Goal: Information Seeking & Learning: Learn about a topic

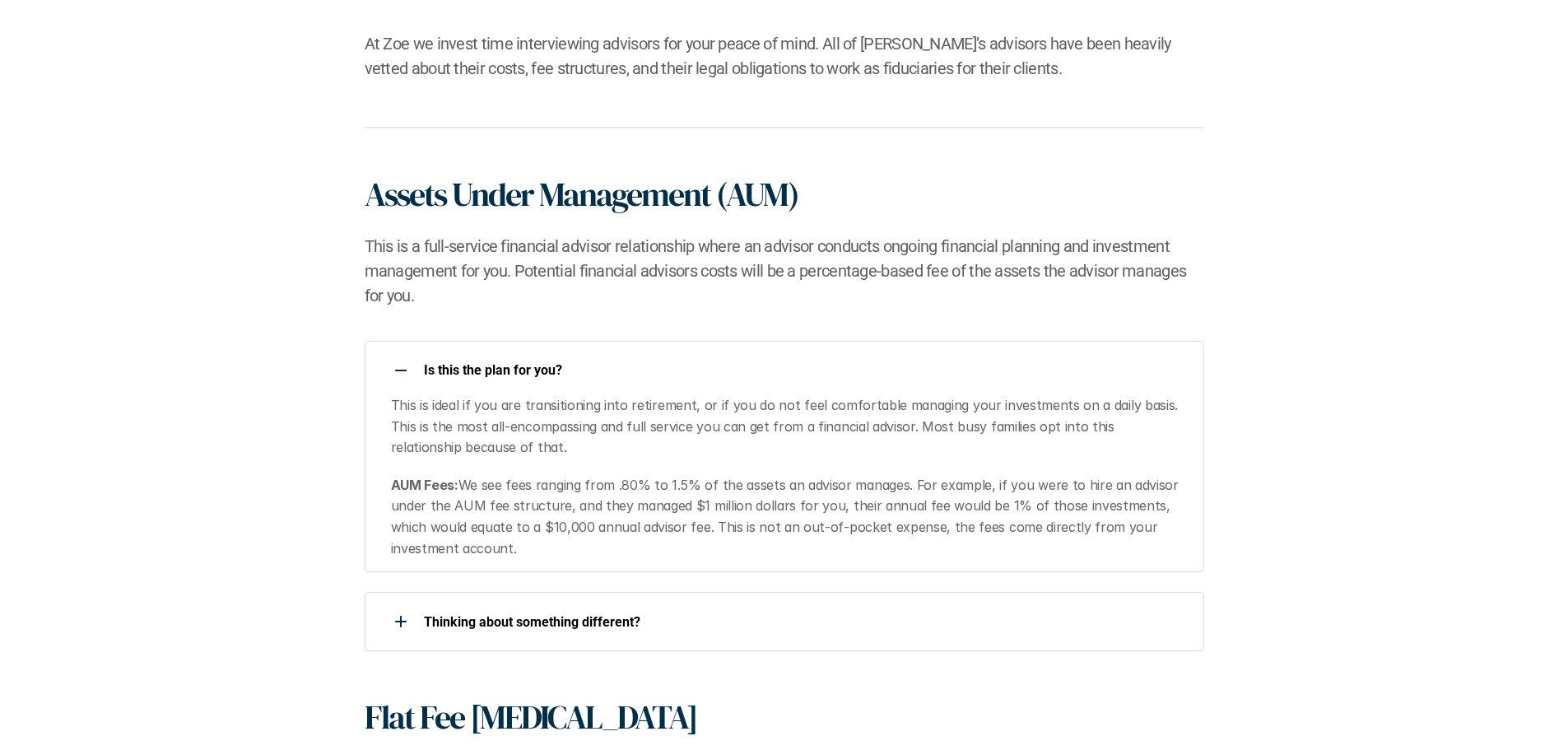
scroll to position [1152, 0]
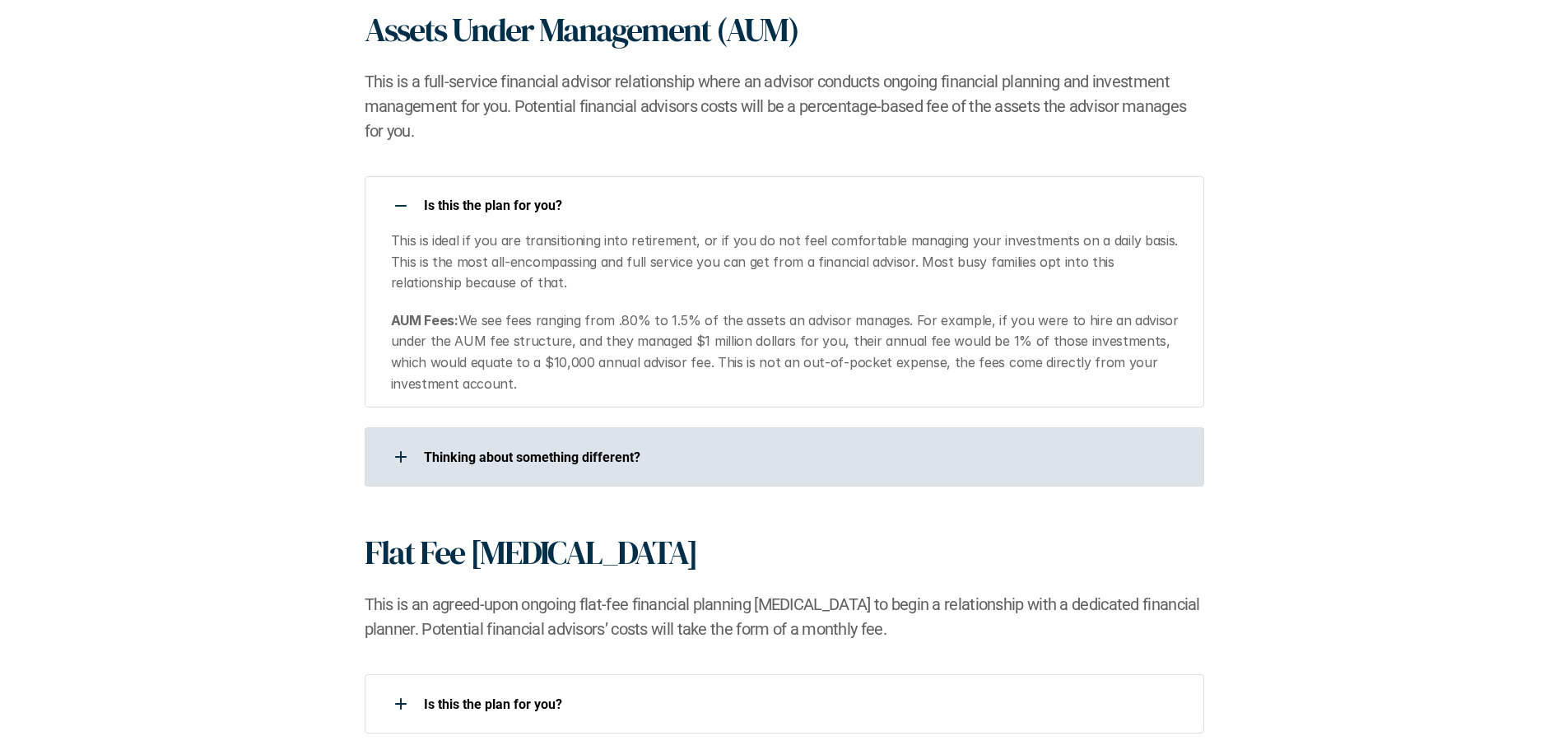
click at [413, 440] on div at bounding box center [400, 456] width 33 height 33
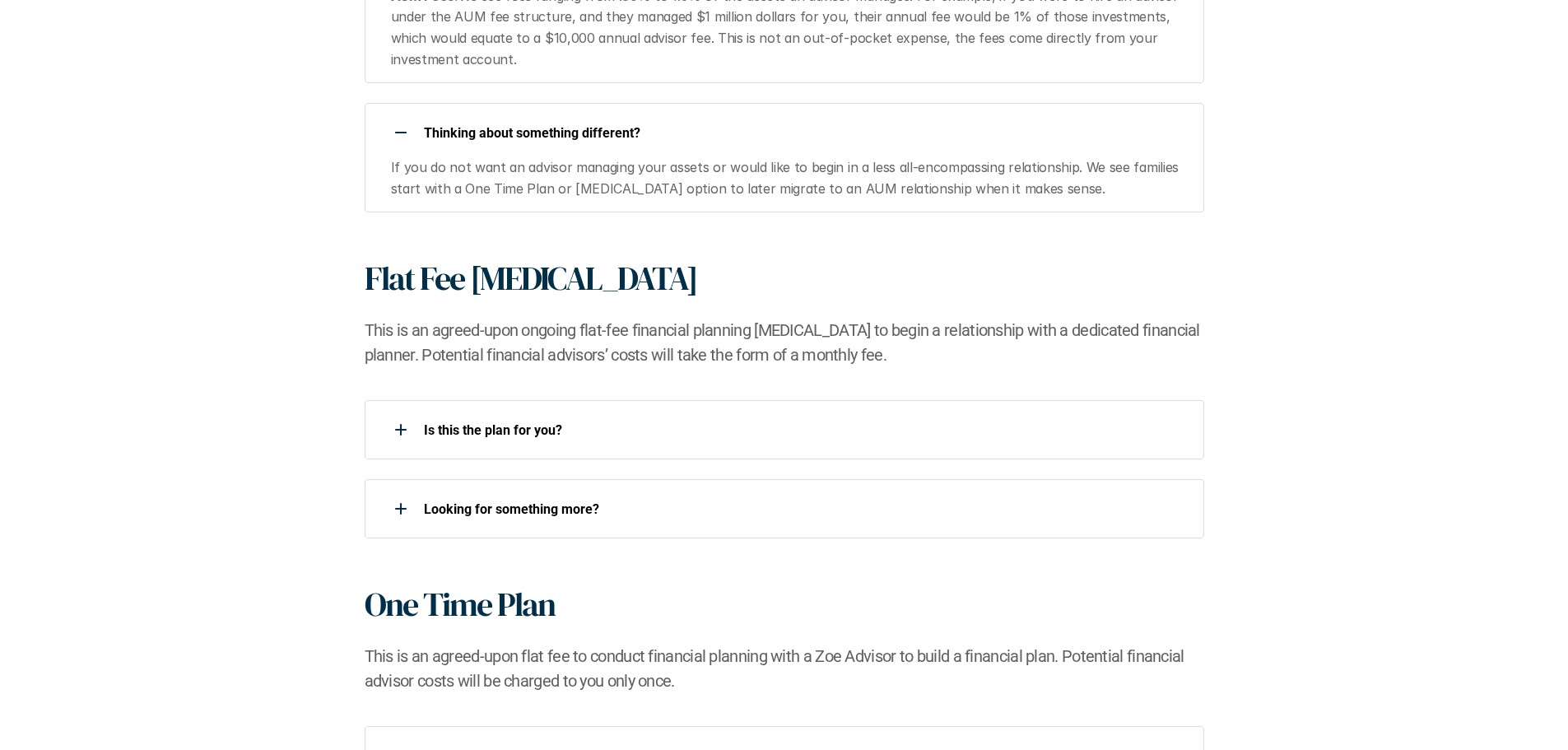
scroll to position [1564, 0]
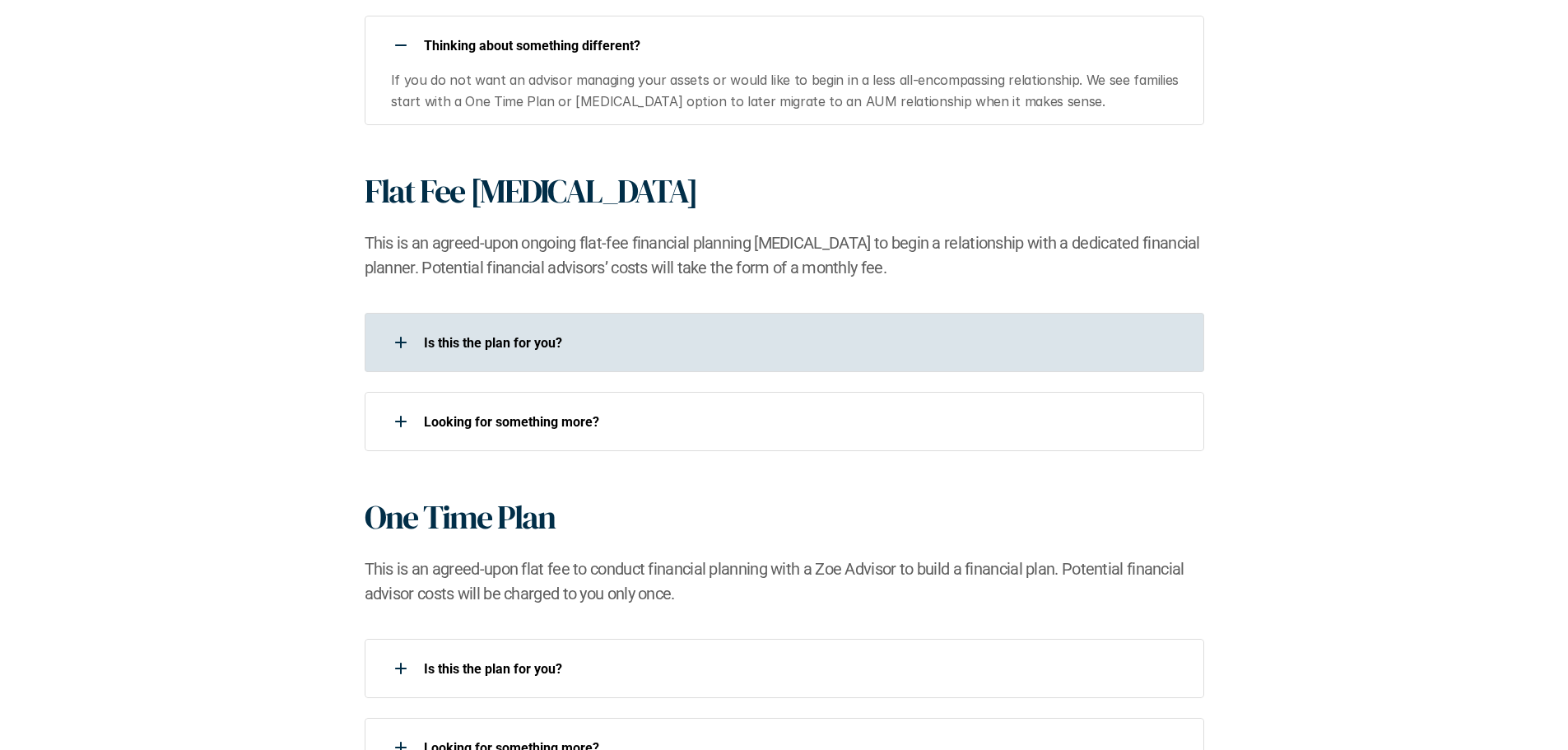
click at [393, 338] on div at bounding box center [400, 342] width 33 height 33
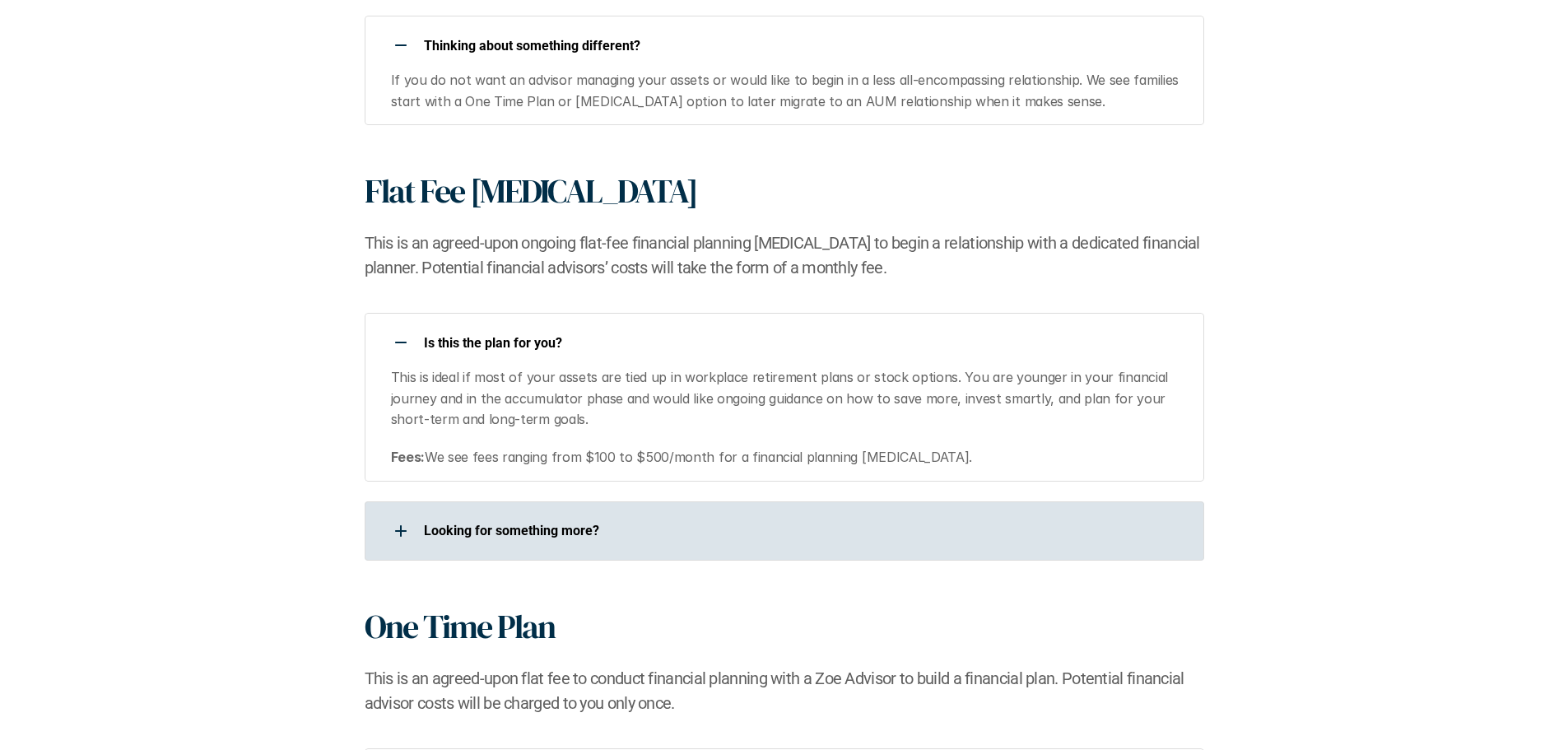
click at [404, 535] on div at bounding box center [400, 531] width 33 height 33
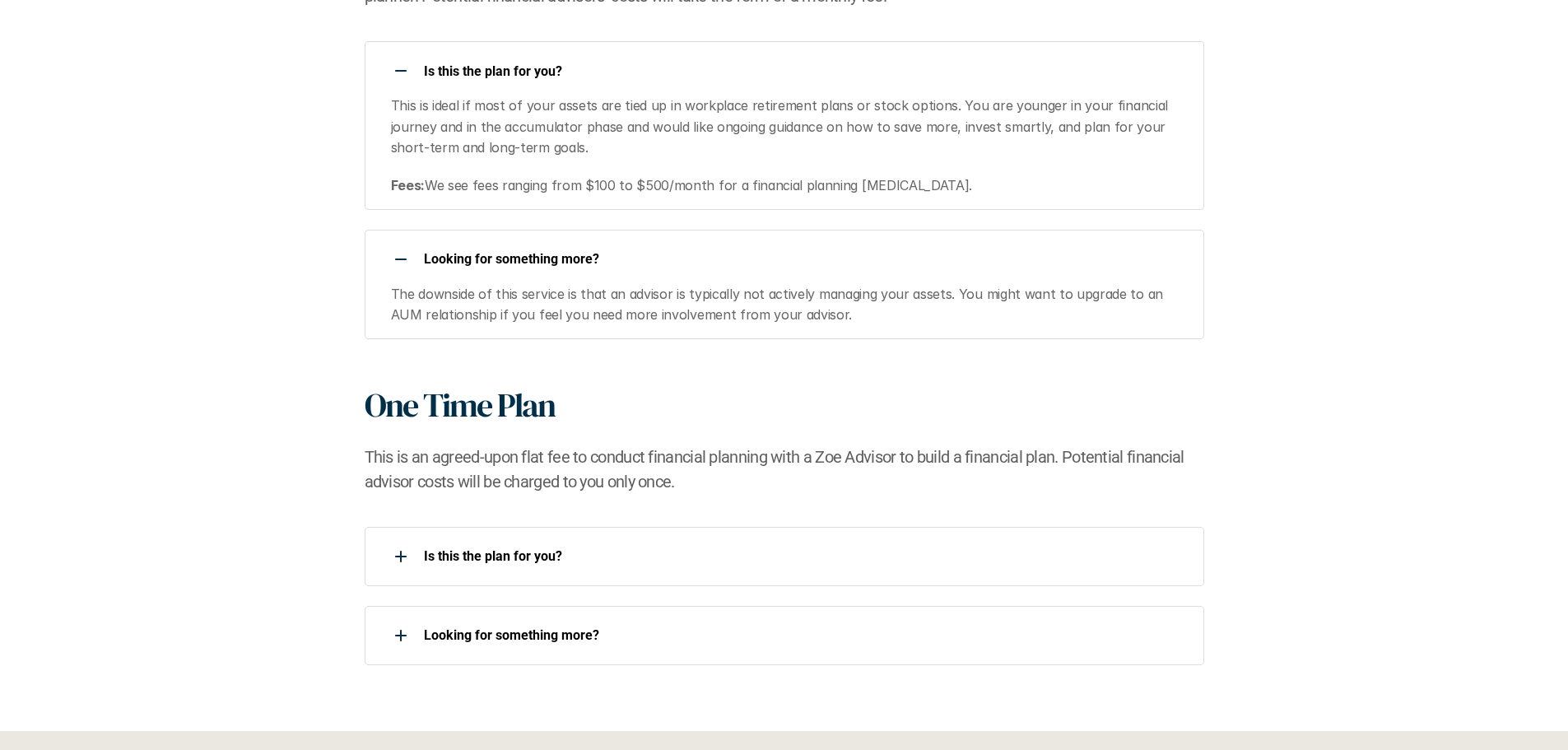
scroll to position [1893, 0]
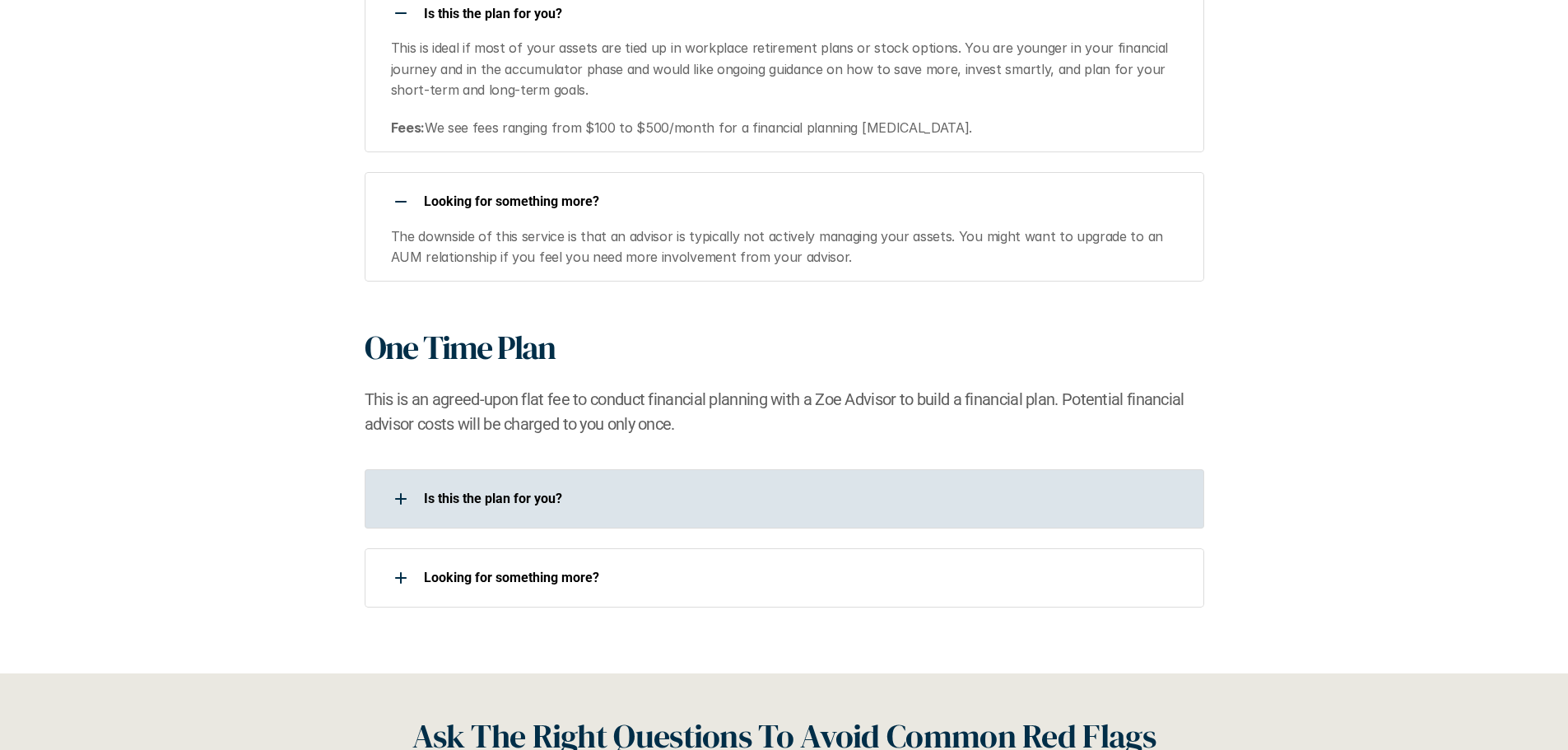
click at [397, 489] on div at bounding box center [400, 499] width 33 height 33
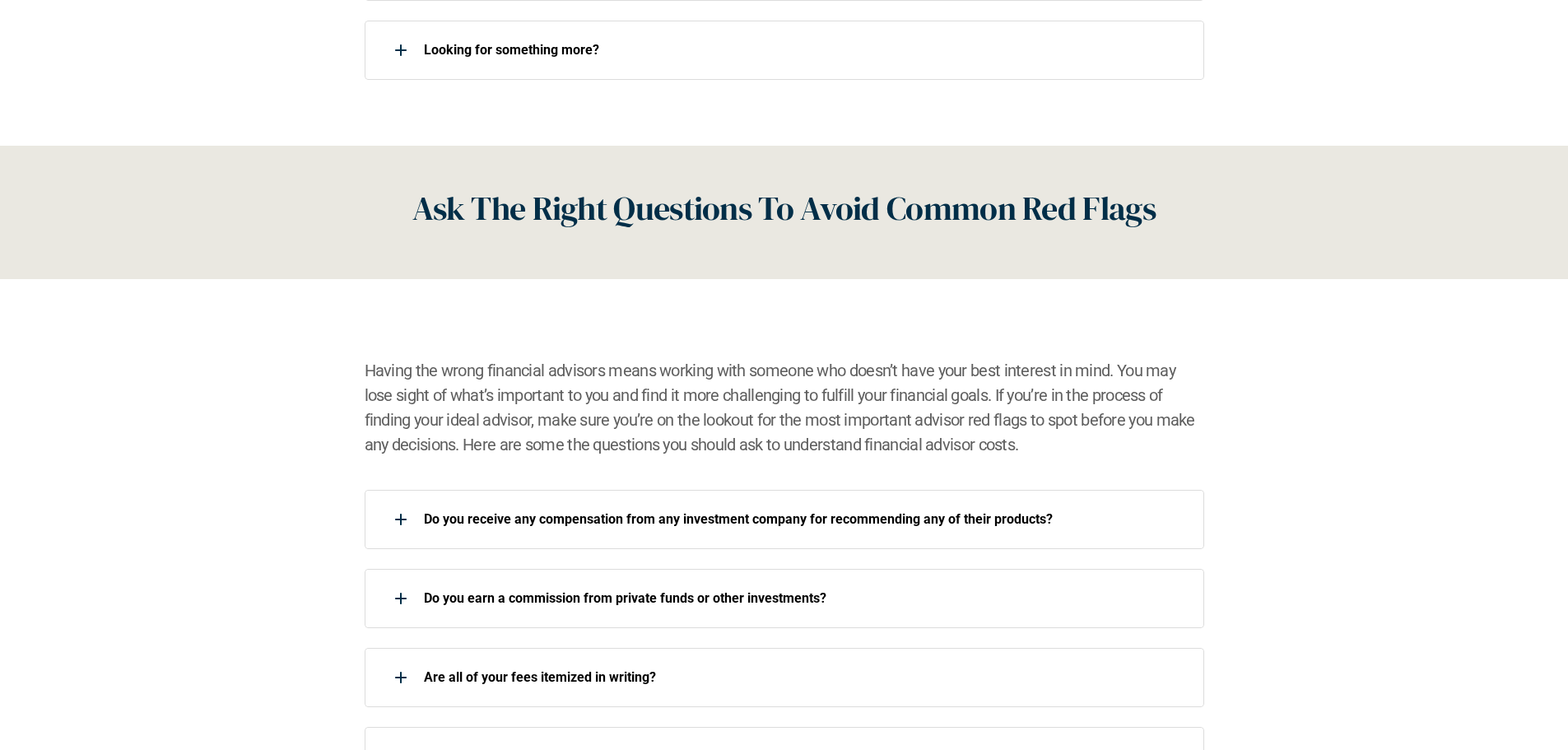
scroll to position [2634, 0]
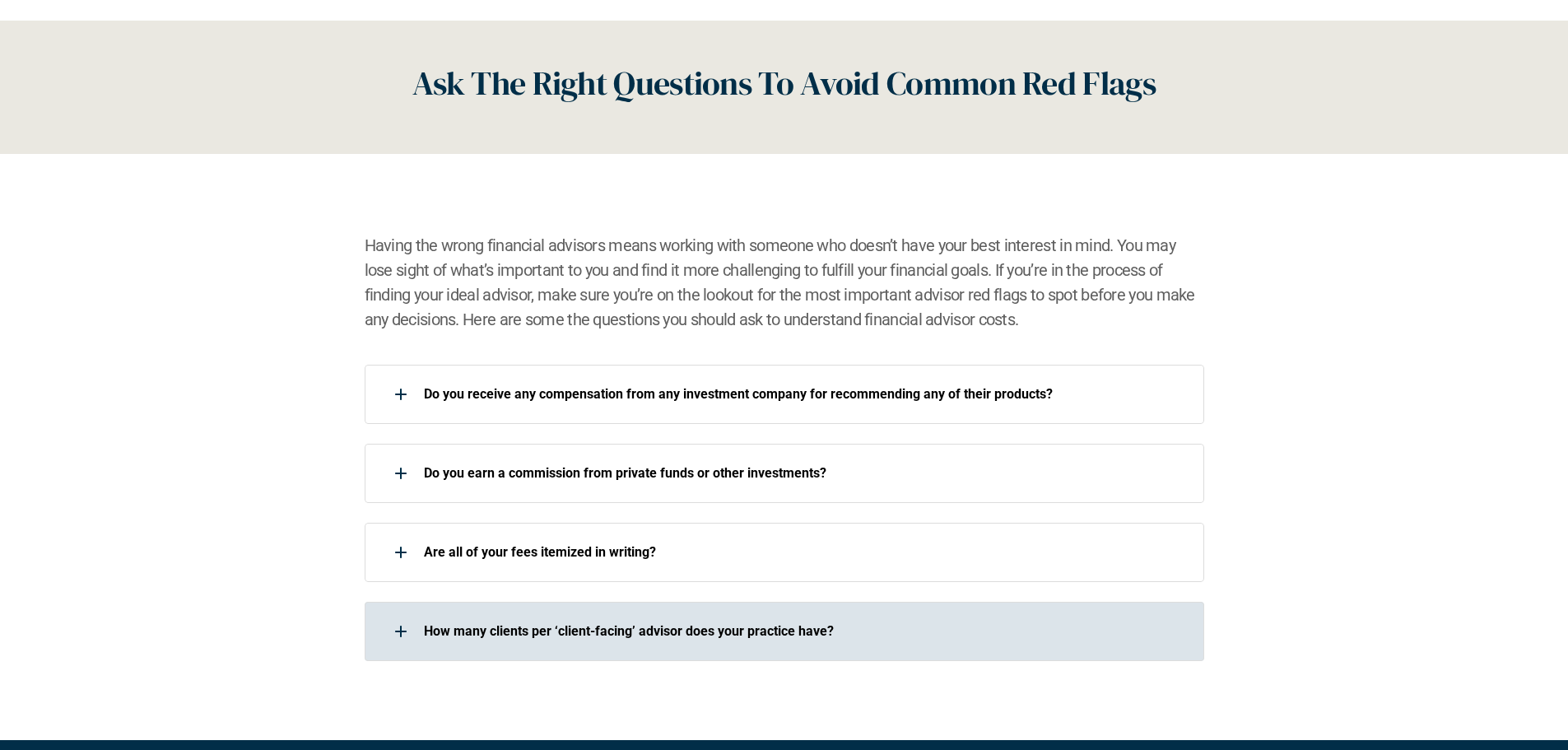
click at [387, 617] on div at bounding box center [400, 630] width 33 height 33
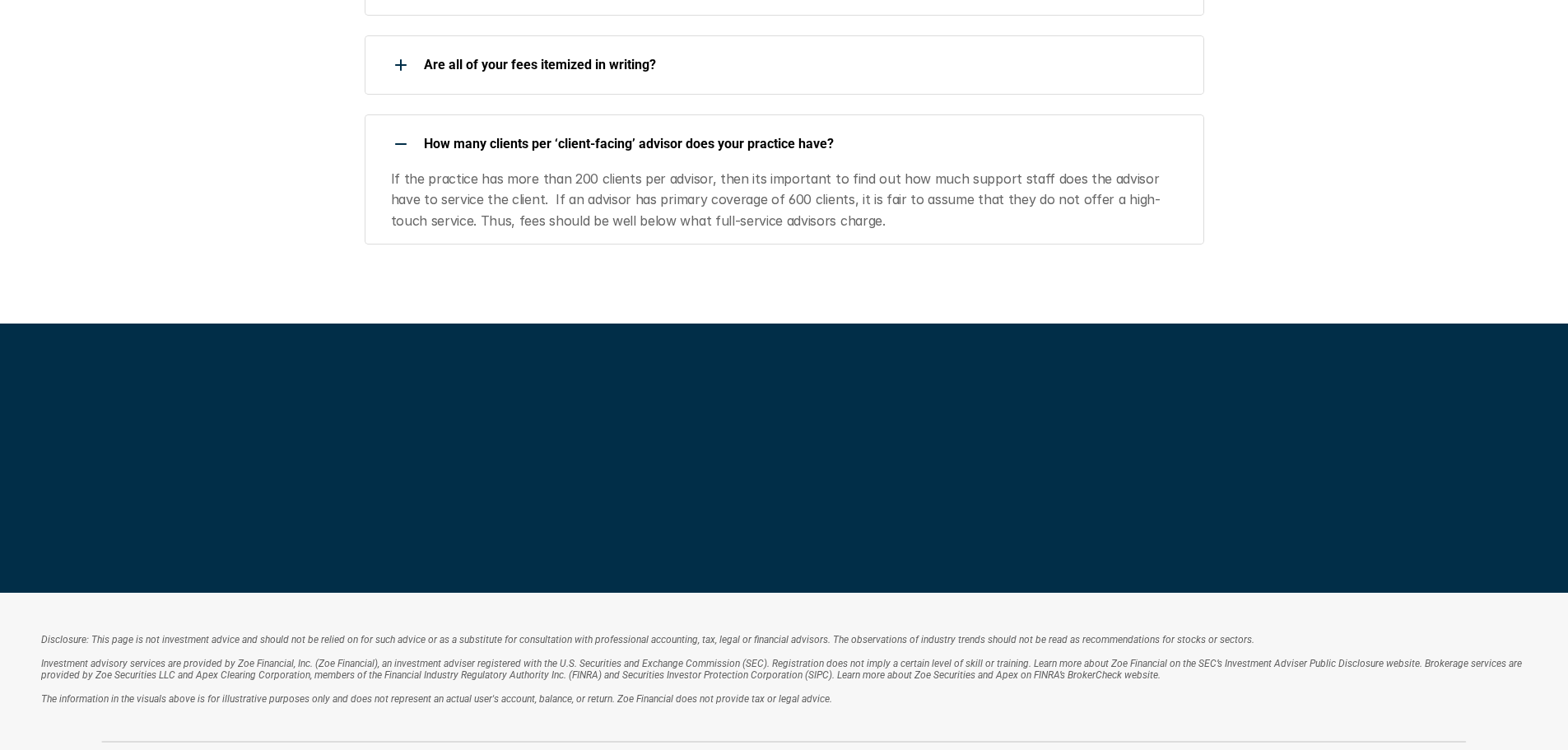
scroll to position [3128, 0]
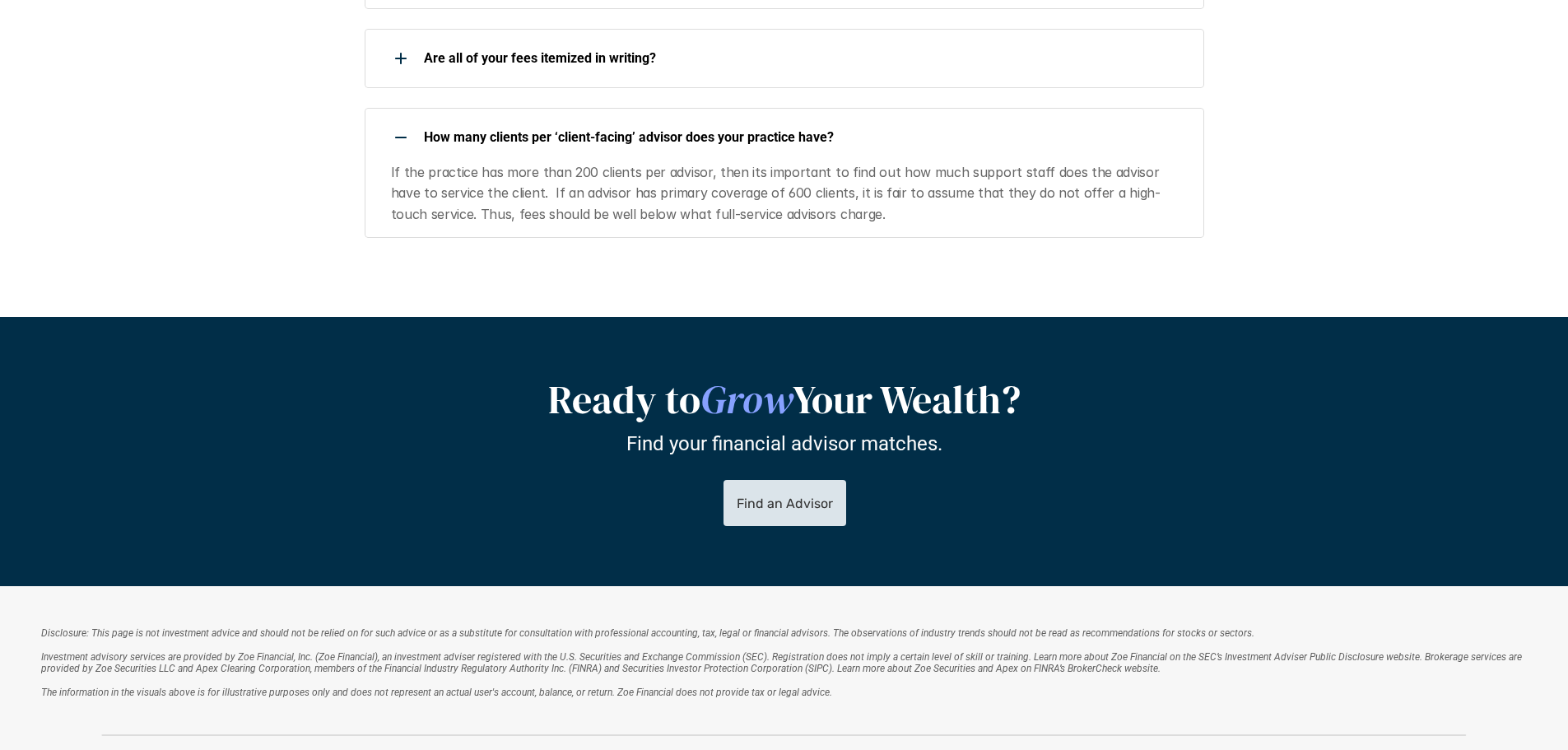
click at [762, 515] on link "Find an Advisor" at bounding box center [784, 503] width 122 height 46
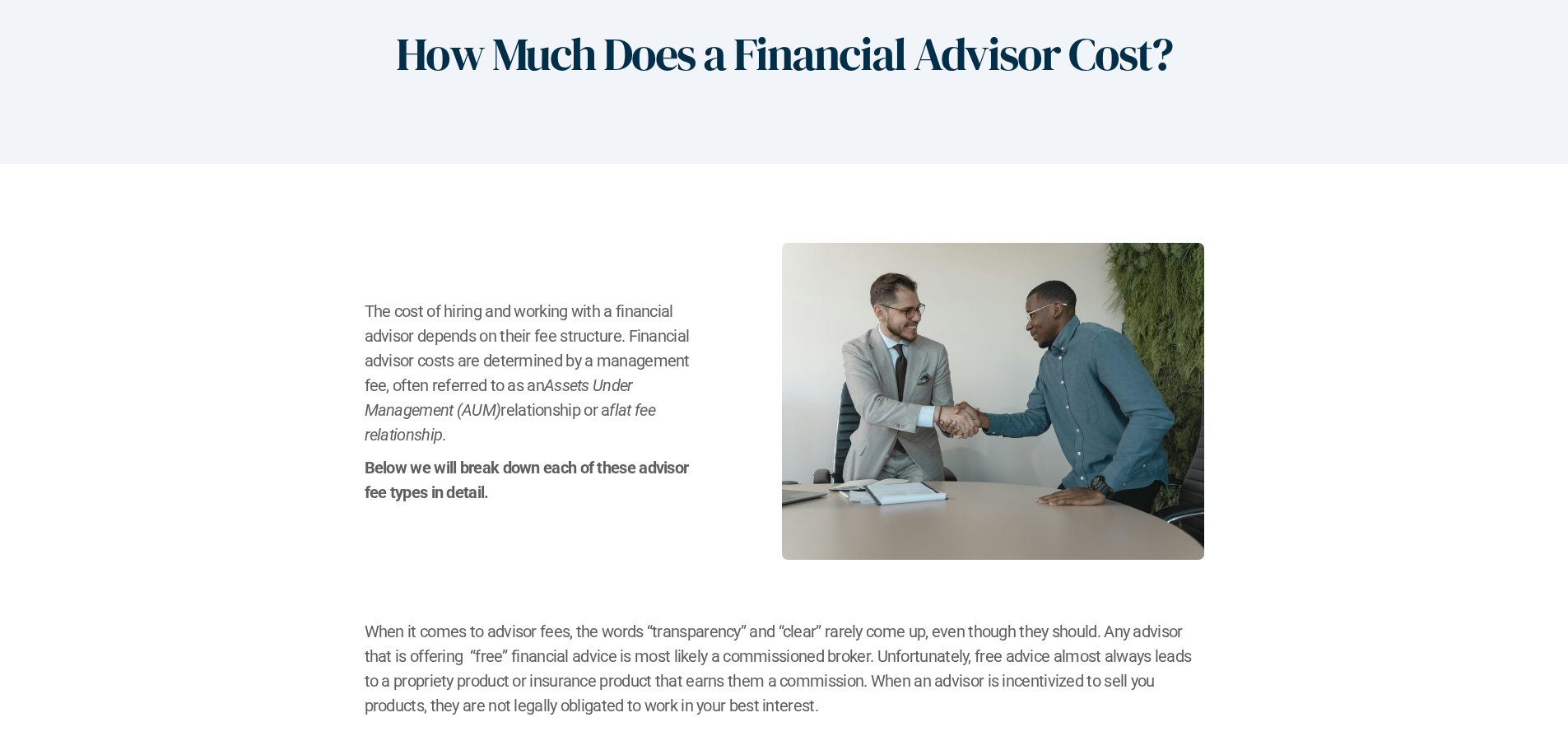
scroll to position [0, 0]
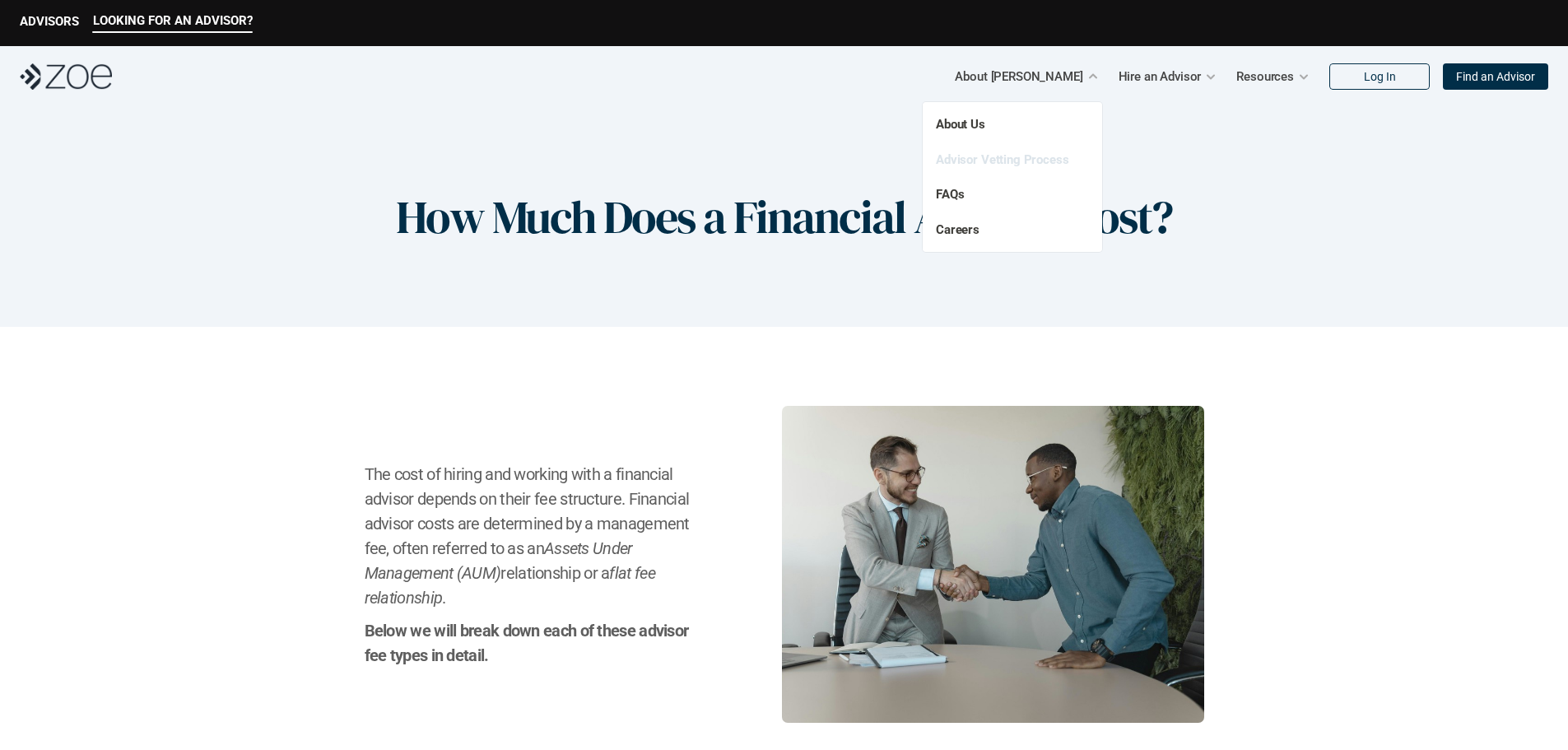
click at [1031, 161] on link "Advisor Vetting Process" at bounding box center [1002, 160] width 134 height 15
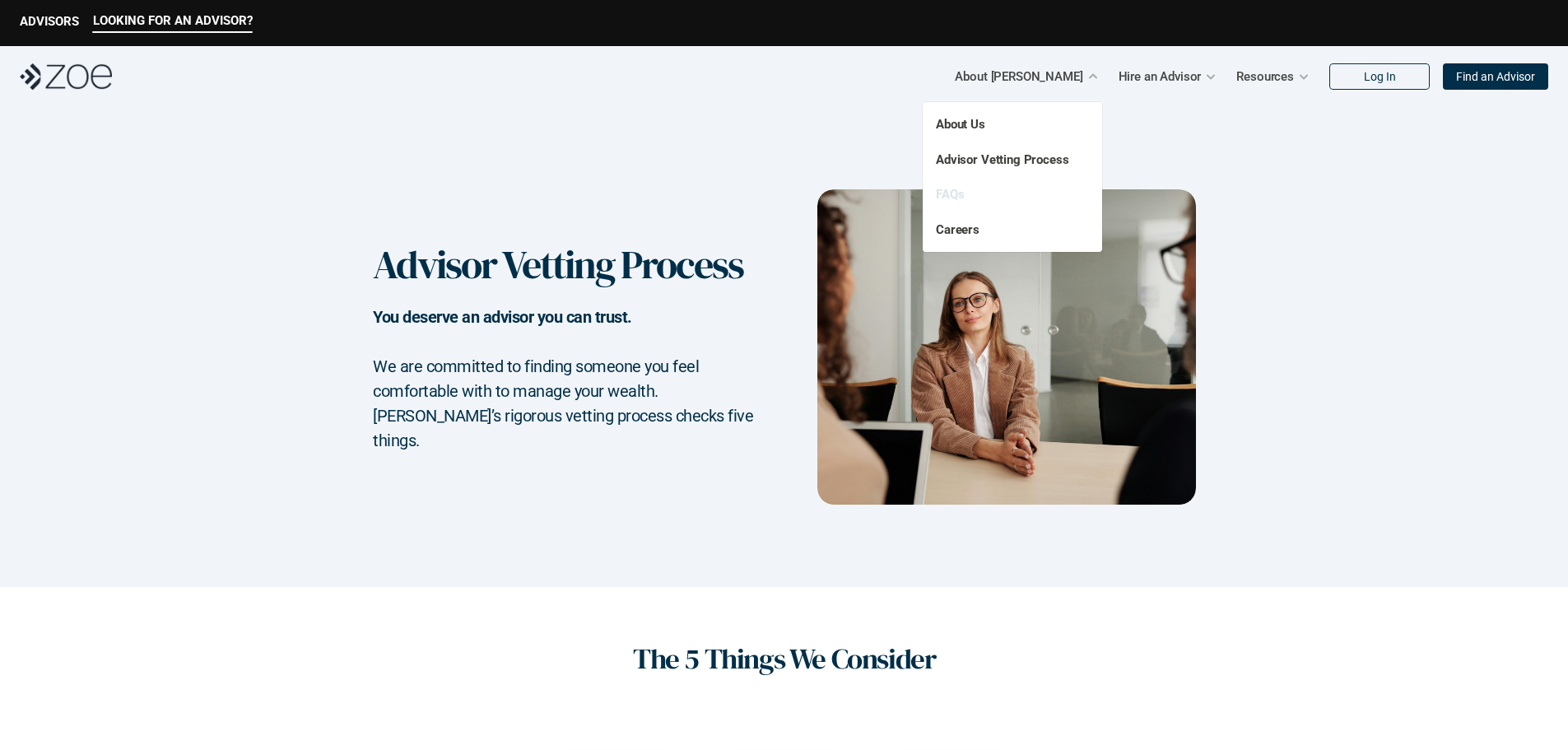
click at [950, 194] on link "FAQs" at bounding box center [950, 195] width 28 height 15
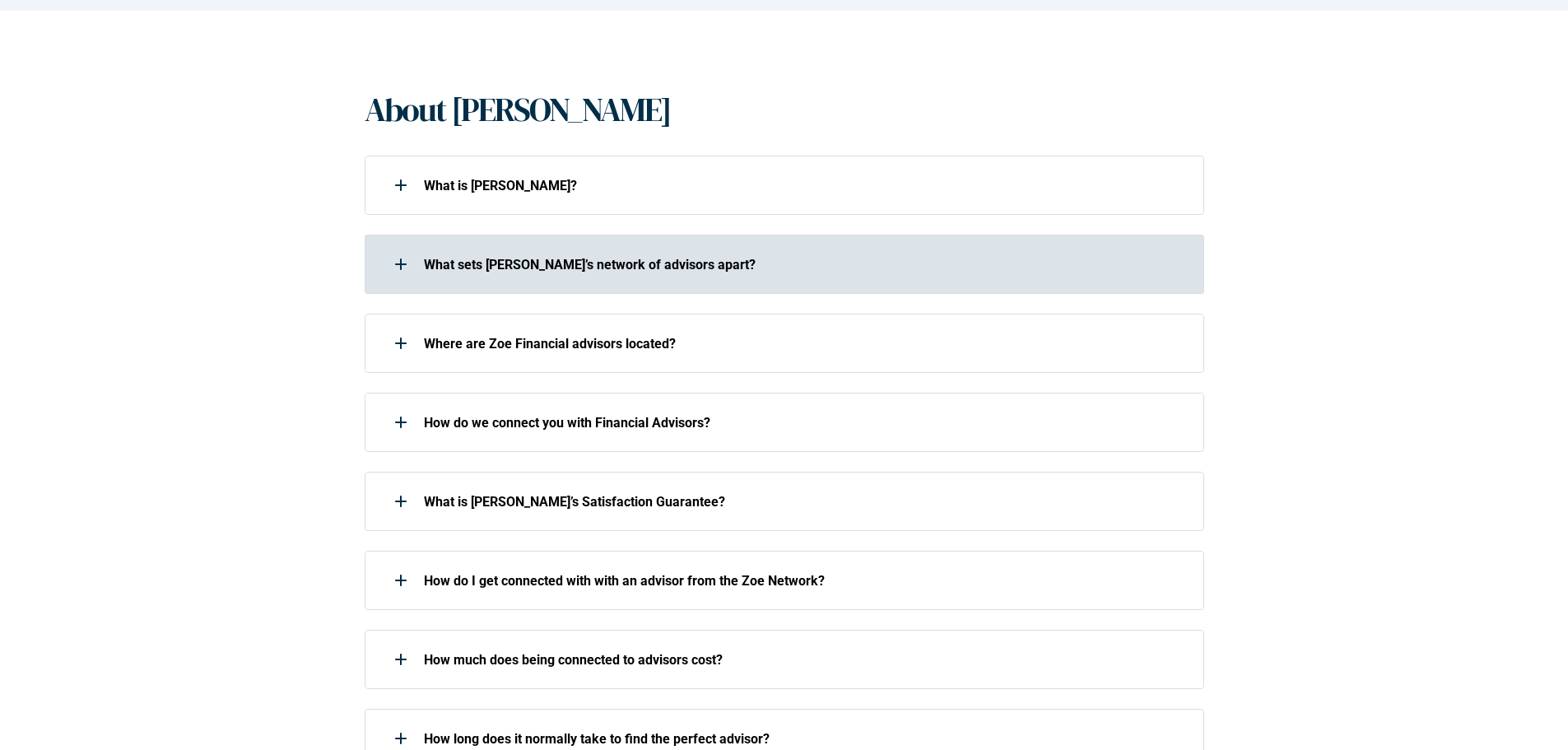
scroll to position [329, 0]
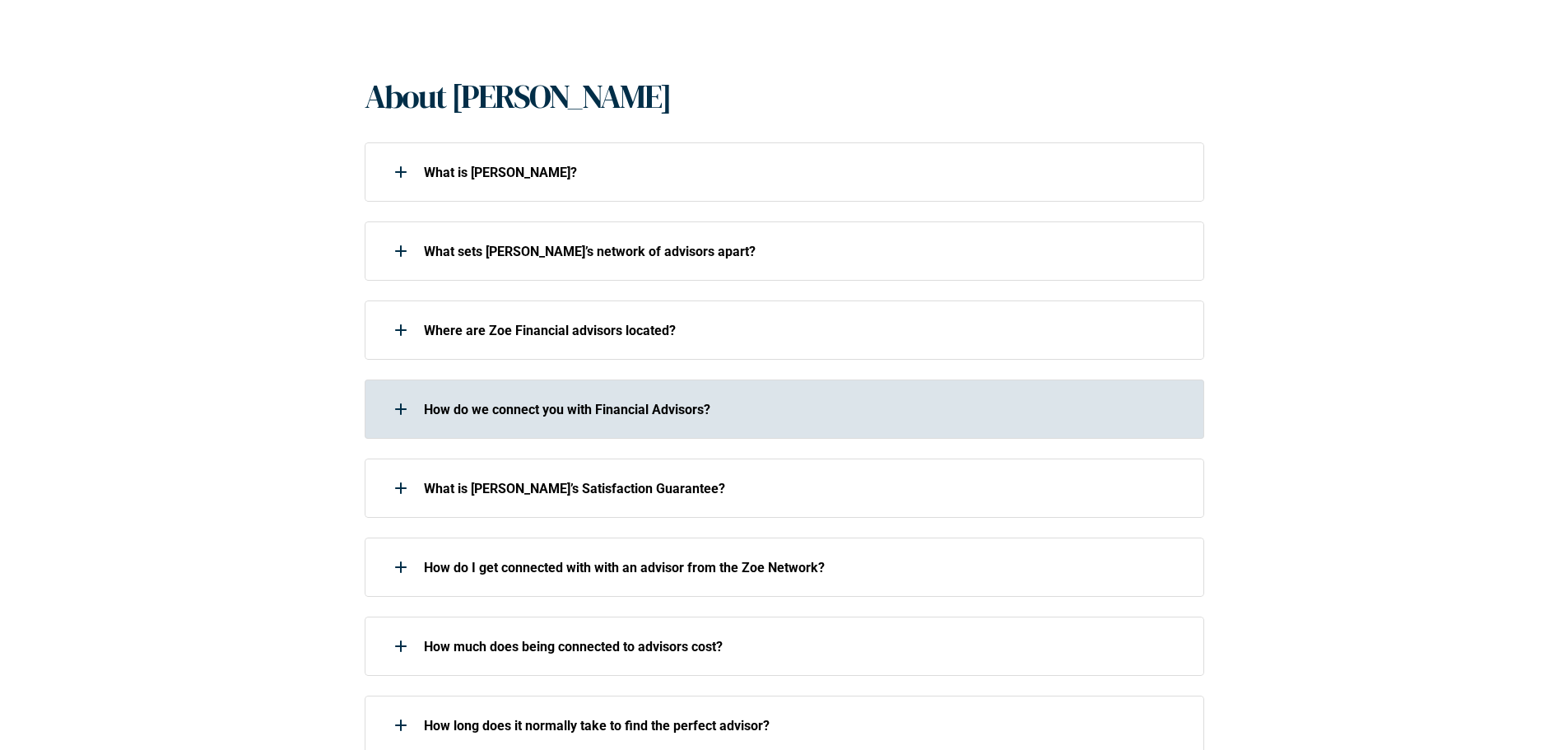
click at [398, 413] on div at bounding box center [400, 408] width 33 height 33
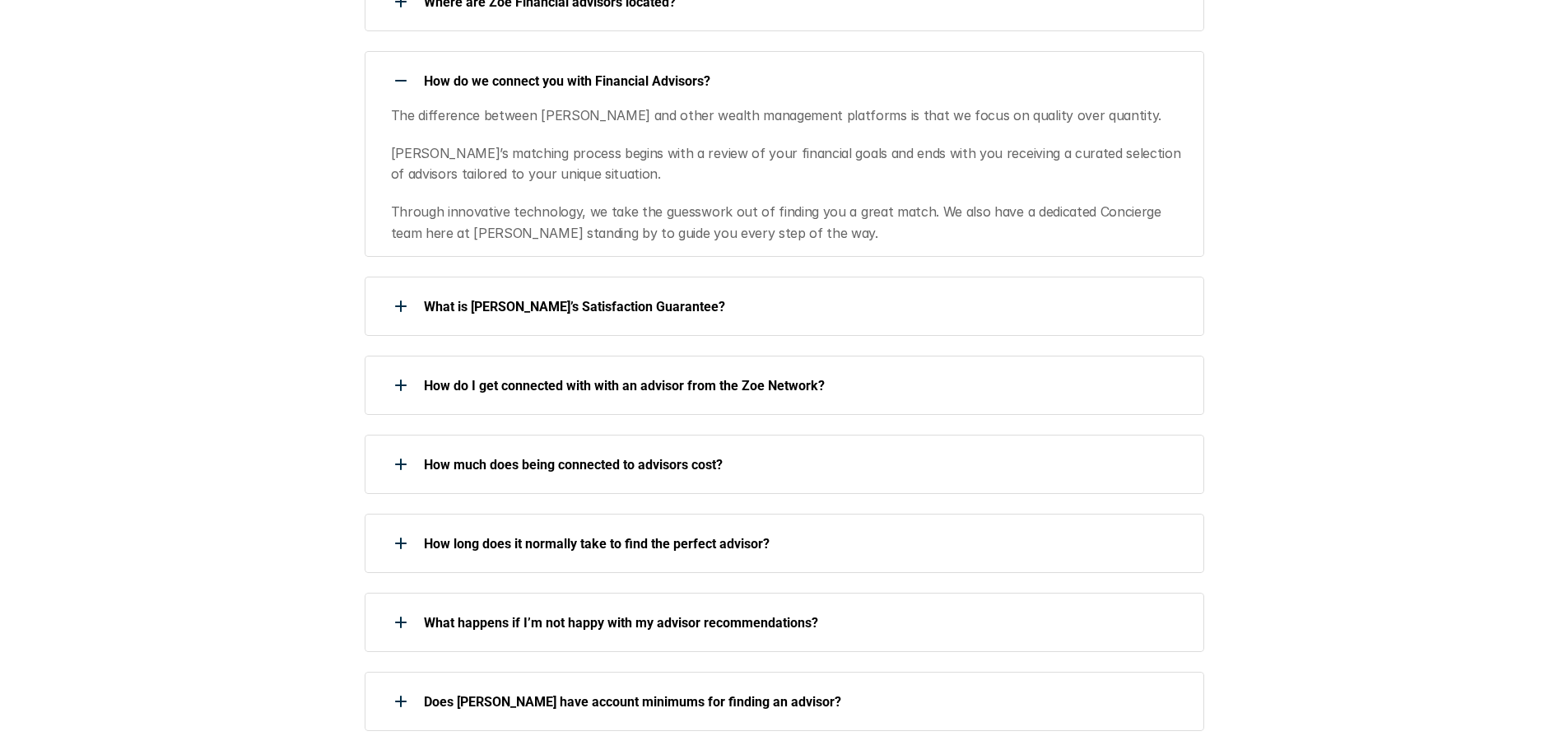
scroll to position [659, 0]
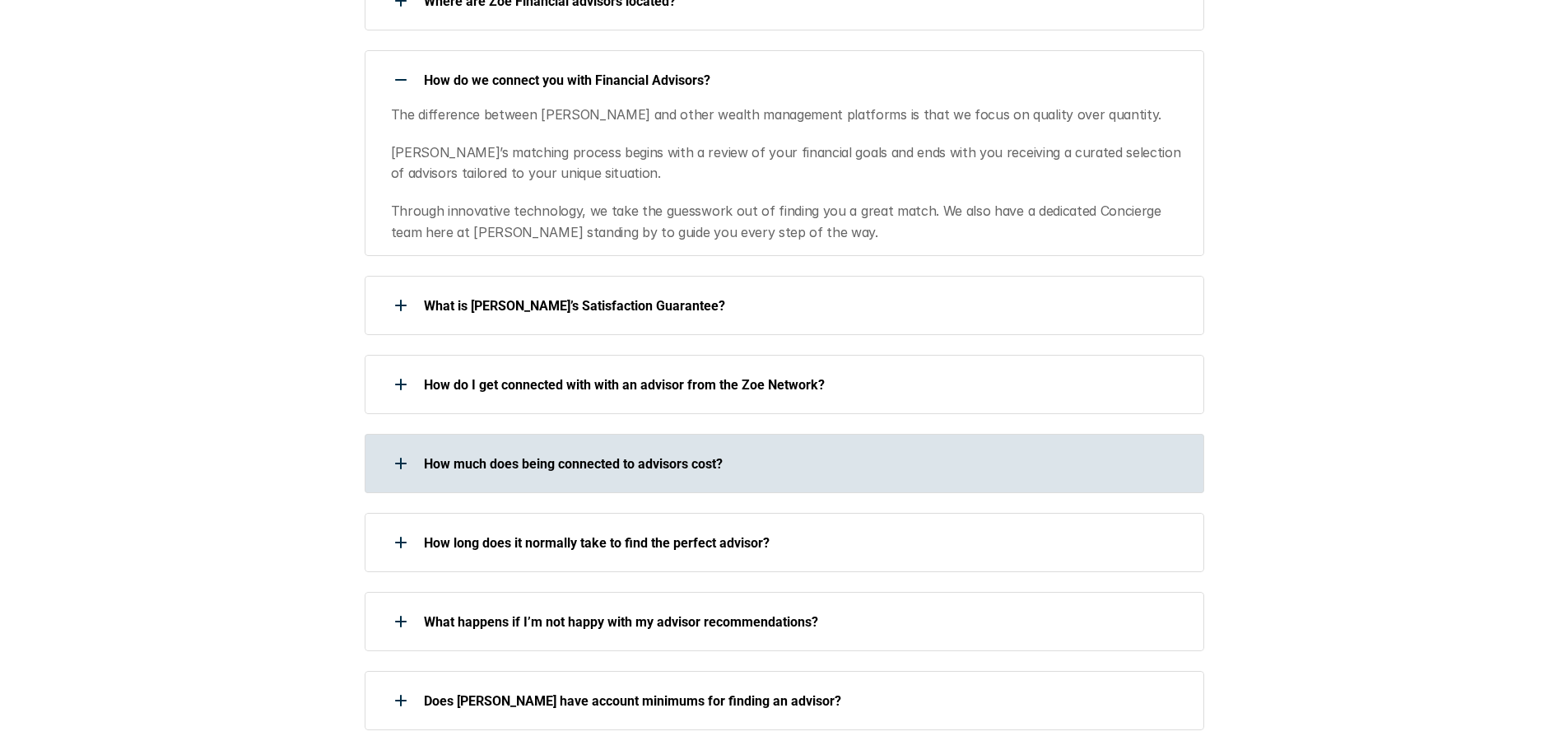
click at [392, 462] on div at bounding box center [400, 463] width 33 height 33
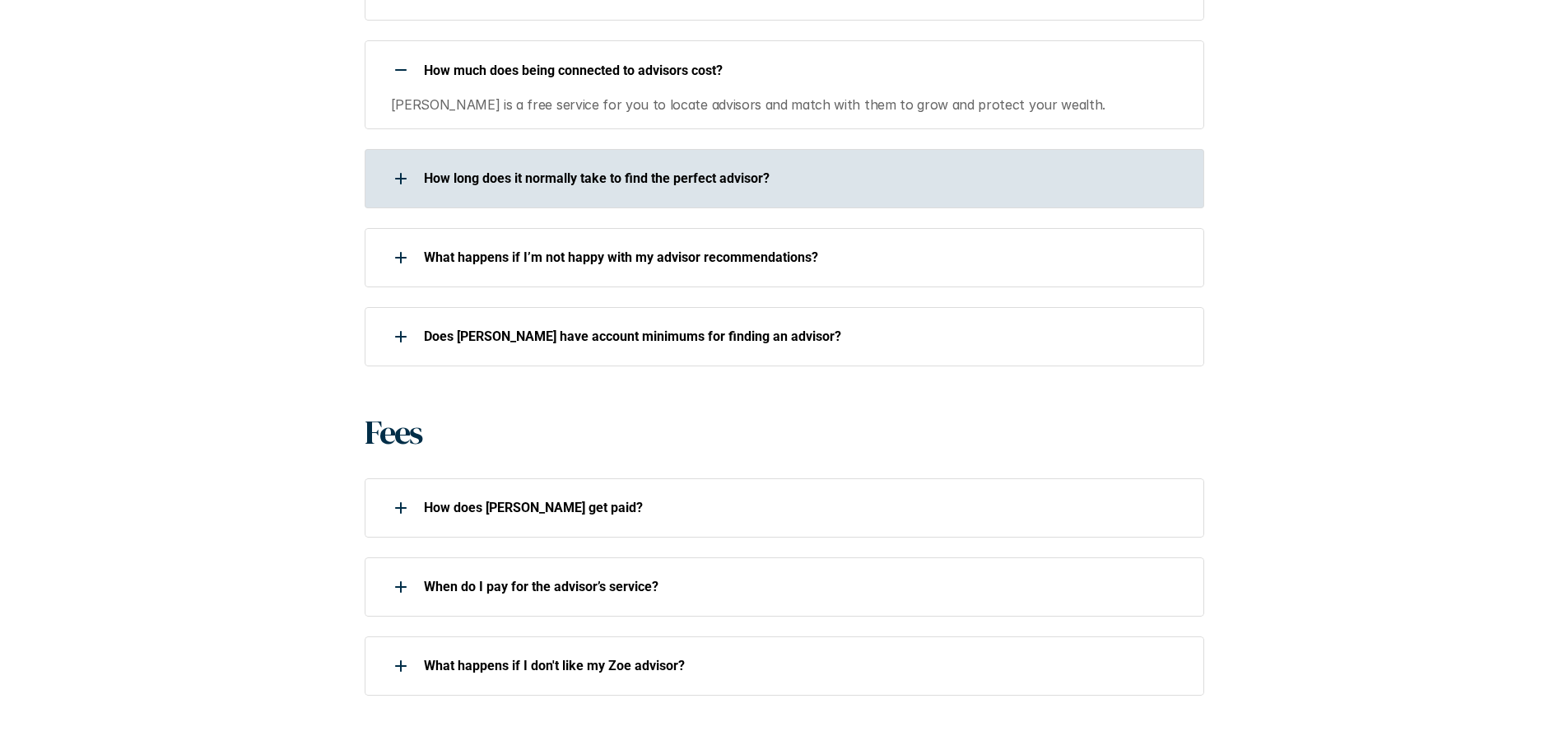
scroll to position [1070, 0]
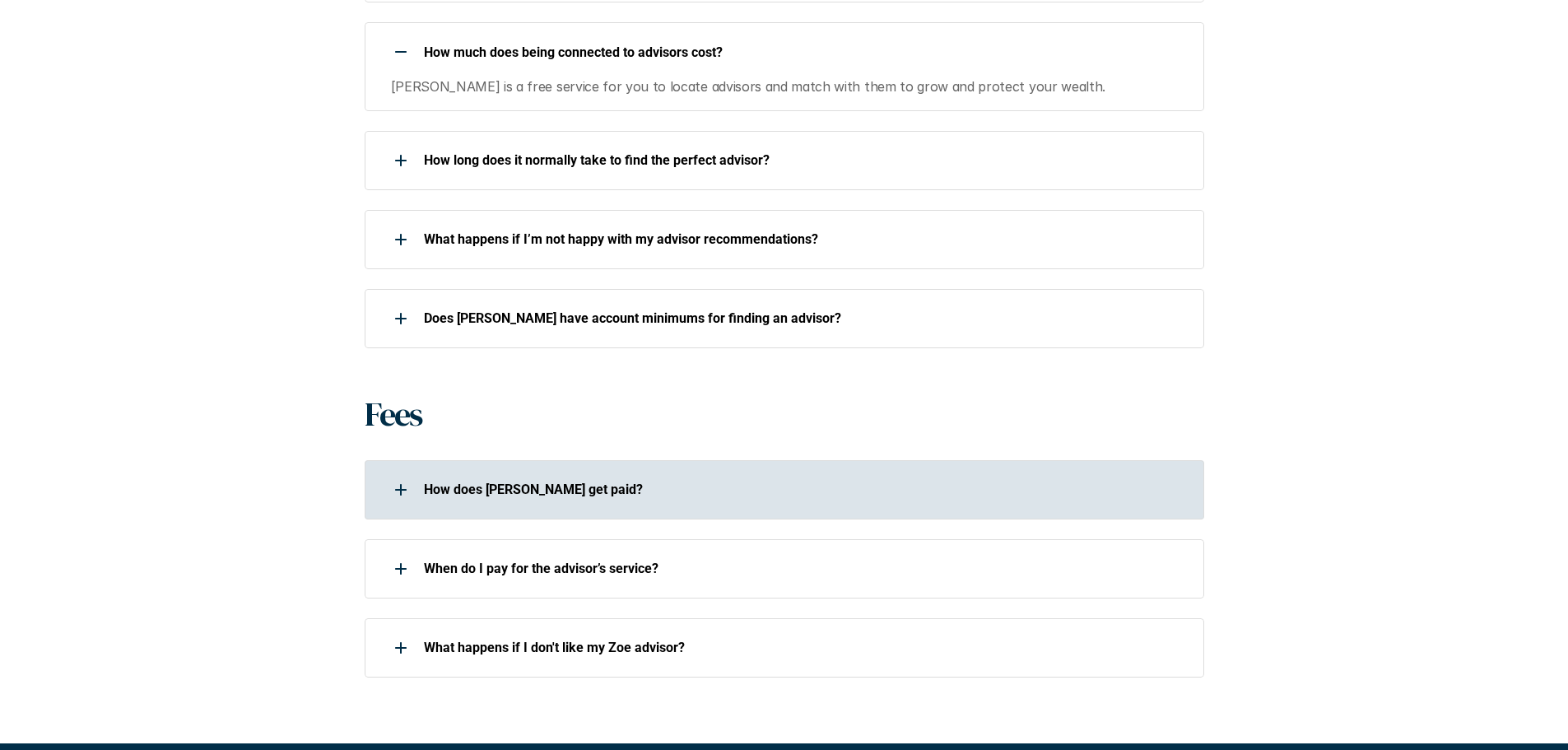
click at [402, 487] on div at bounding box center [400, 489] width 33 height 33
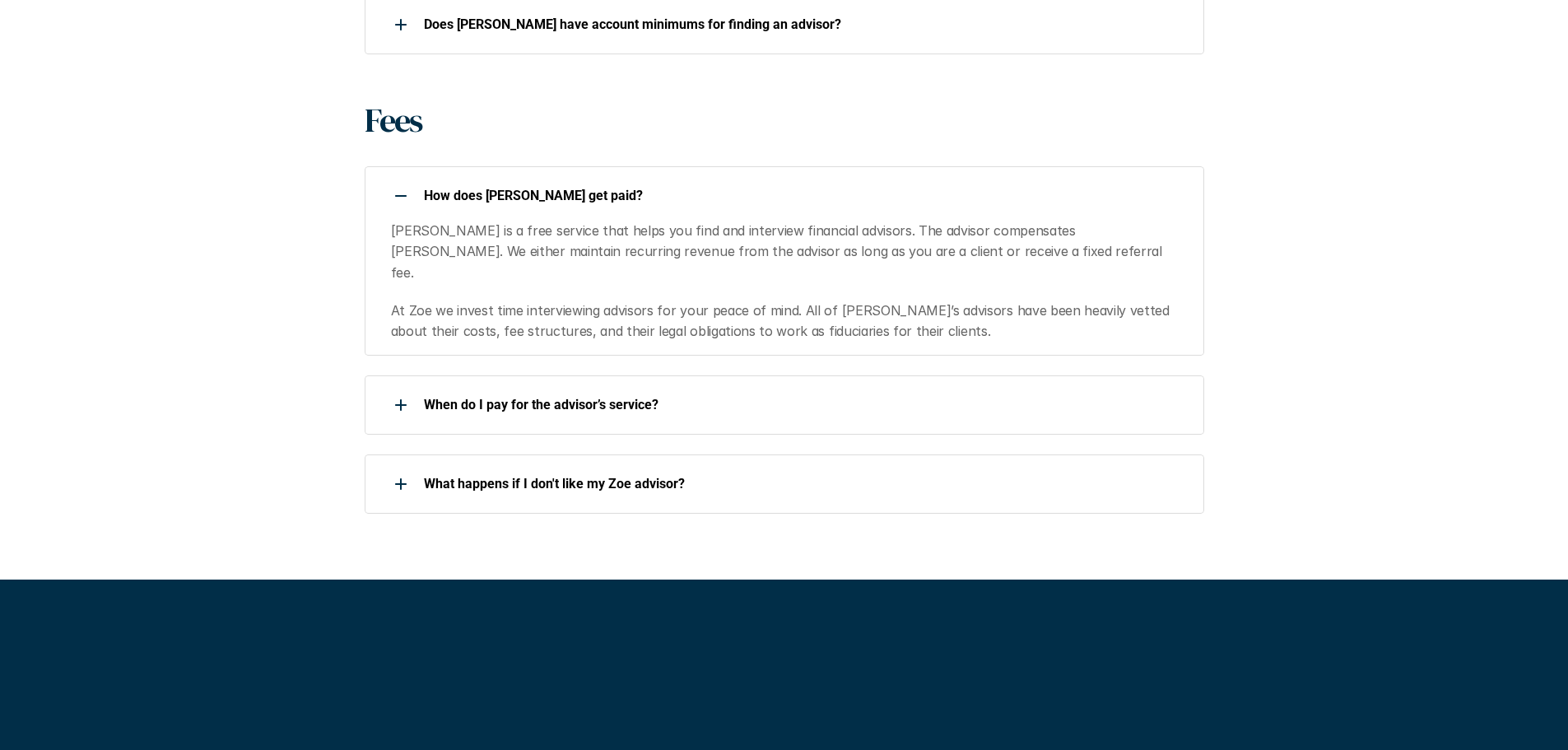
scroll to position [1399, 0]
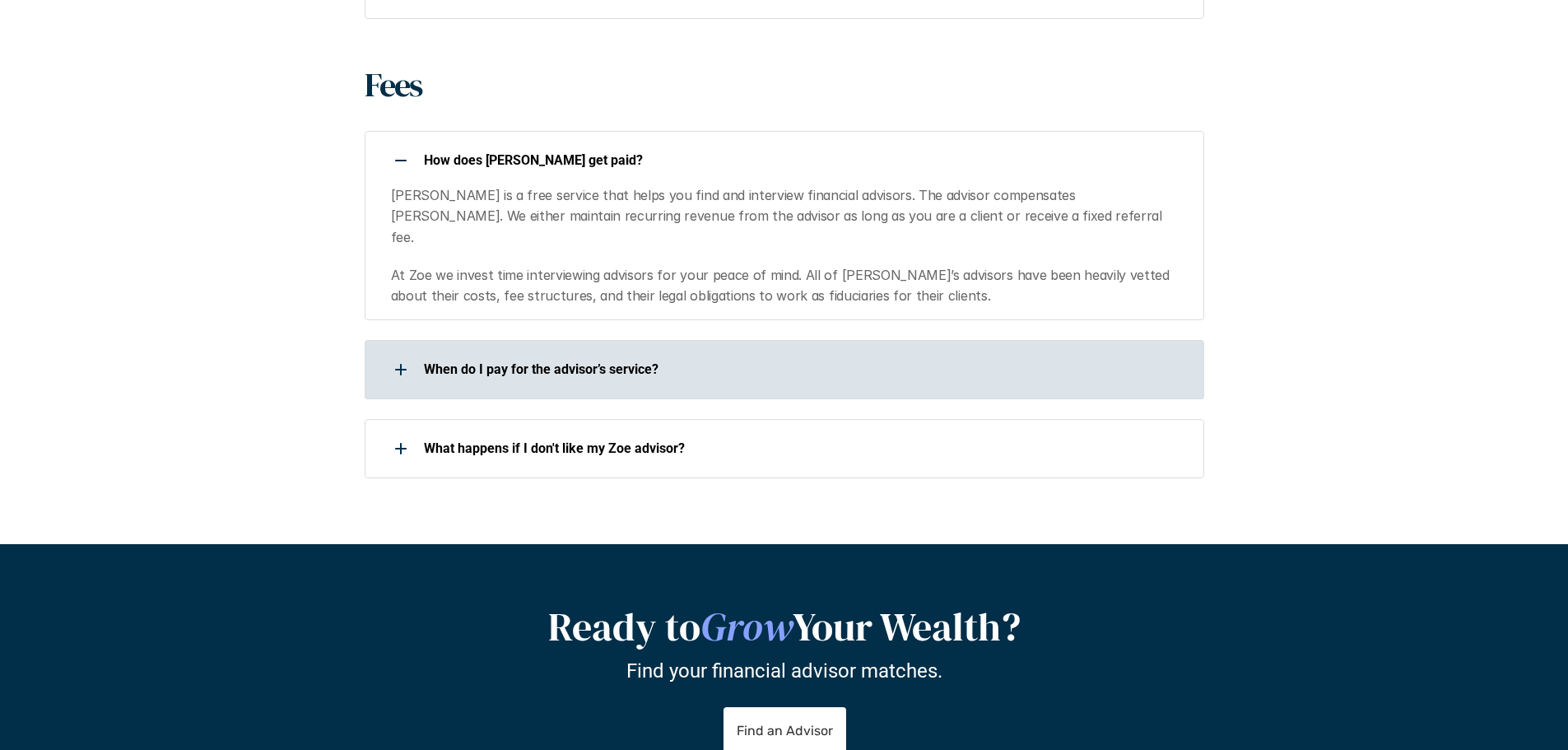
click at [380, 353] on div "When do I pay for the advisor’s service?" at bounding box center [773, 369] width 818 height 33
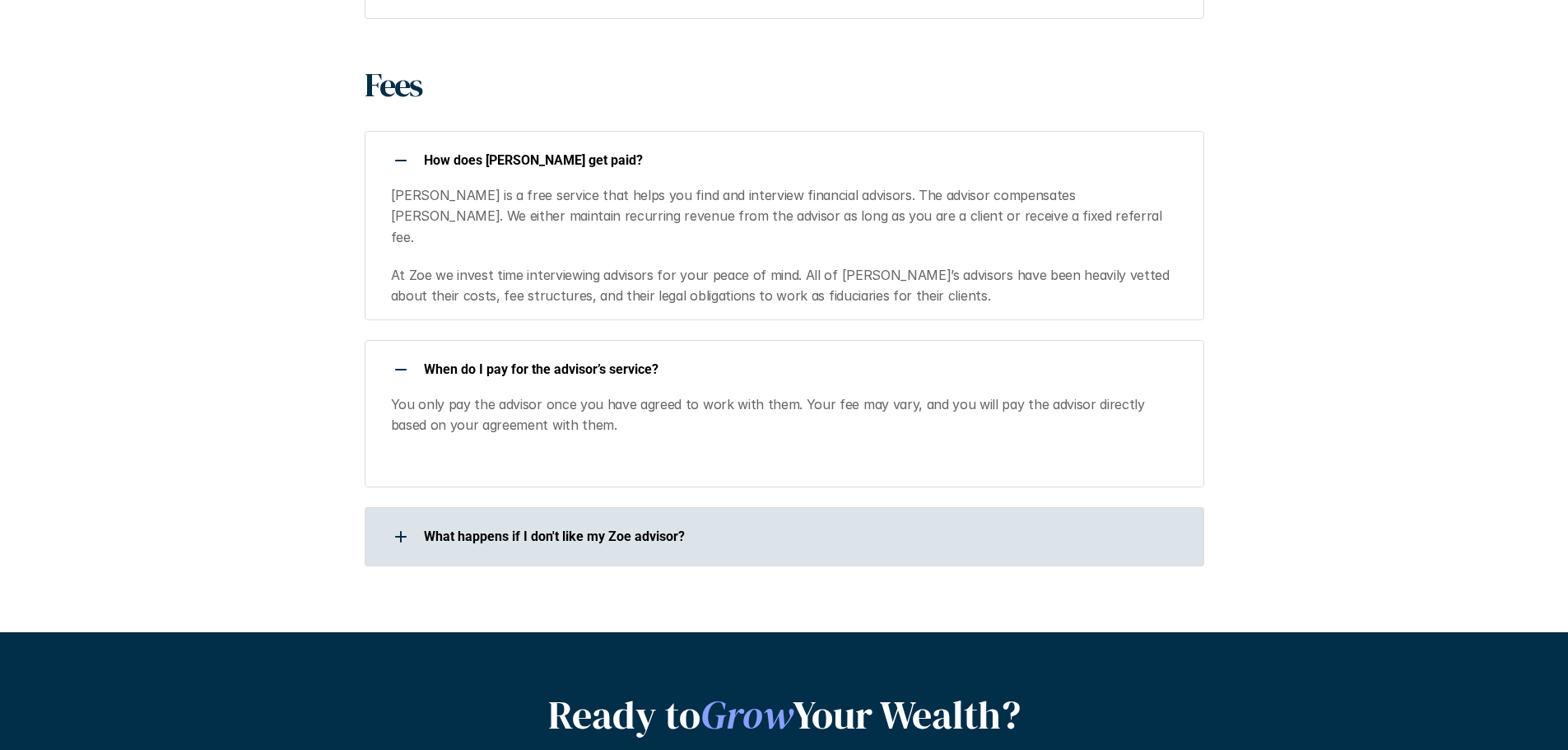
click at [406, 520] on div at bounding box center [400, 536] width 33 height 33
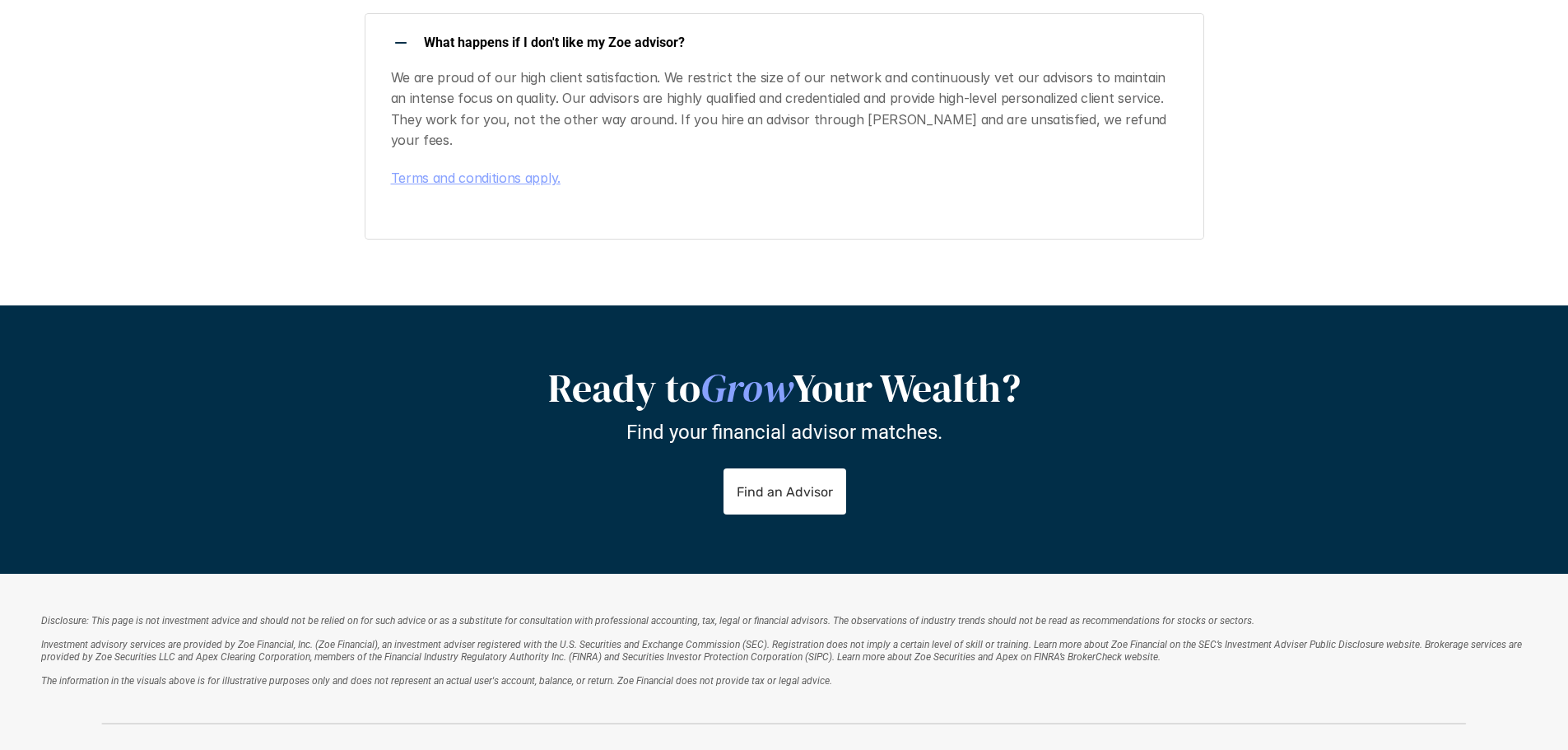
scroll to position [2149, 0]
